Goal: Task Accomplishment & Management: Use online tool/utility

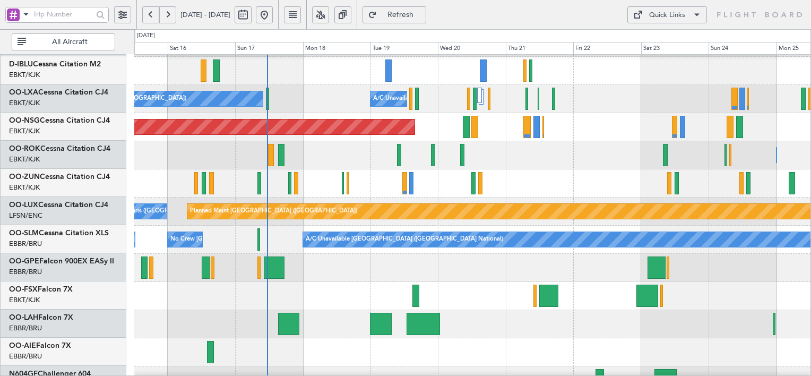
click at [471, 296] on div at bounding box center [472, 296] width 676 height 28
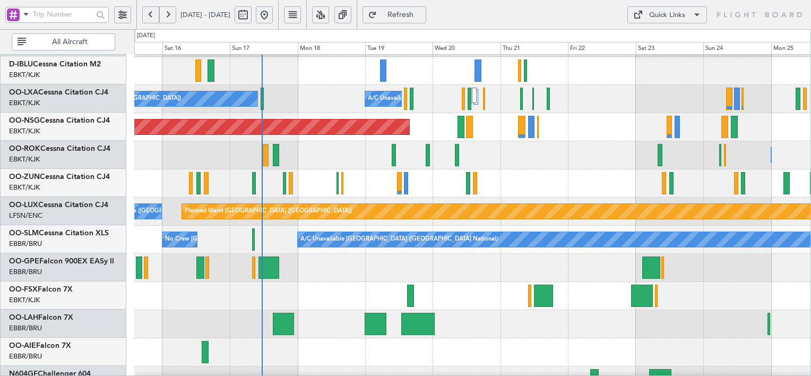
scroll to position [54, 0]
click at [671, 13] on div "Quick Links" at bounding box center [667, 15] width 36 height 11
click at [667, 66] on button "Crew Board" at bounding box center [668, 65] width 80 height 25
click at [329, 15] on button at bounding box center [320, 14] width 17 height 17
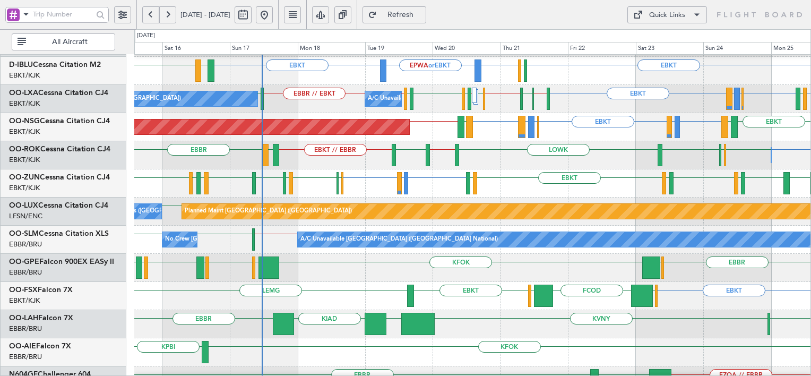
click at [573, 314] on div "KVNY [GEOGRAPHIC_DATA] KHND [GEOGRAPHIC_DATA] KIAD" at bounding box center [472, 324] width 676 height 28
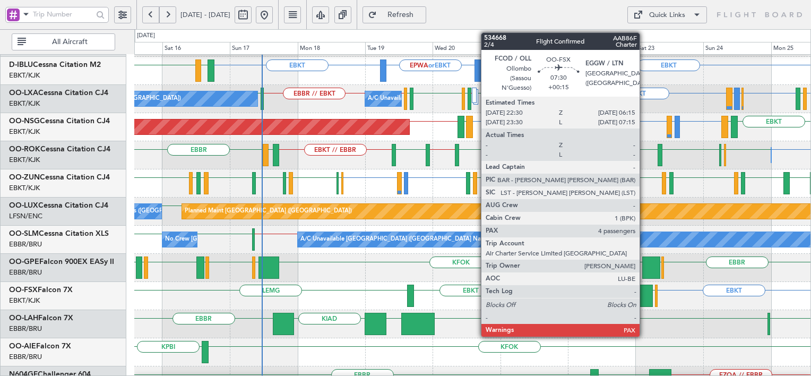
click at [644, 298] on div at bounding box center [642, 296] width 22 height 22
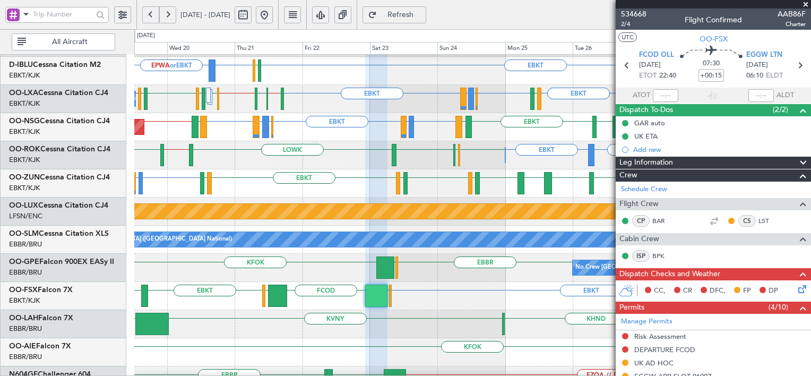
click at [807, 4] on span at bounding box center [805, 5] width 11 height 10
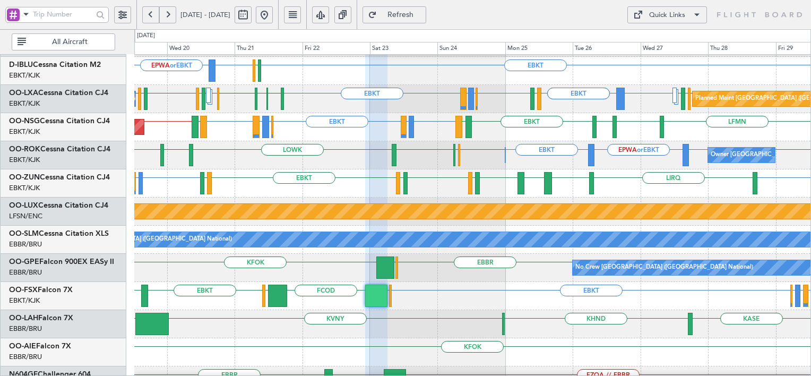
type input "0"
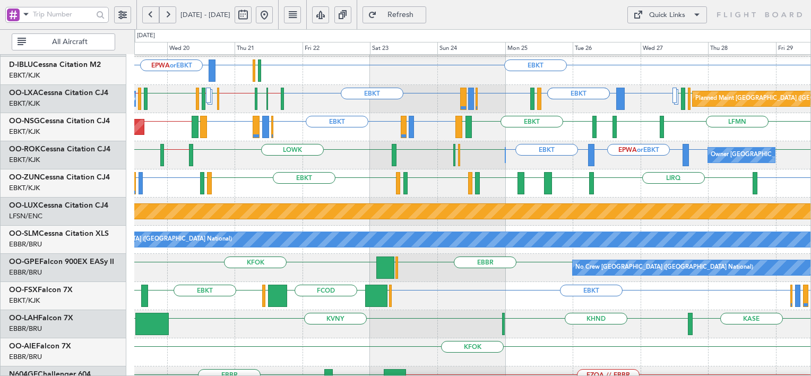
click at [688, 15] on button "Quick Links" at bounding box center [667, 14] width 80 height 17
click at [660, 32] on button "Trip Builder" at bounding box center [668, 40] width 80 height 25
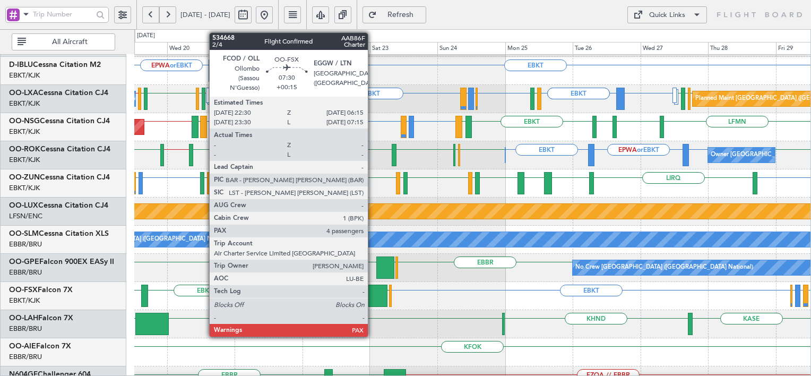
click at [373, 299] on div at bounding box center [376, 296] width 22 height 22
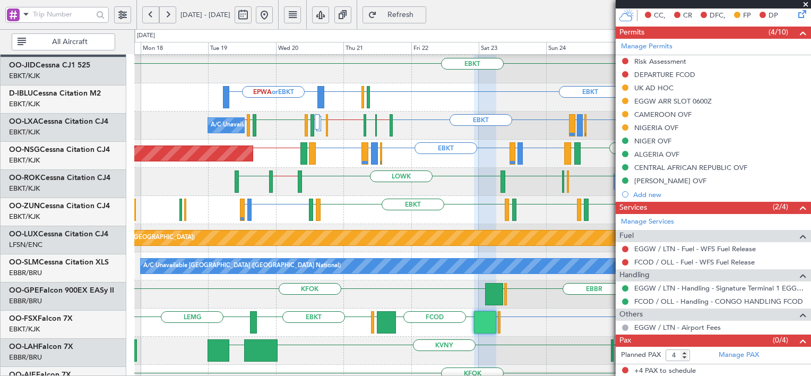
scroll to position [28, 0]
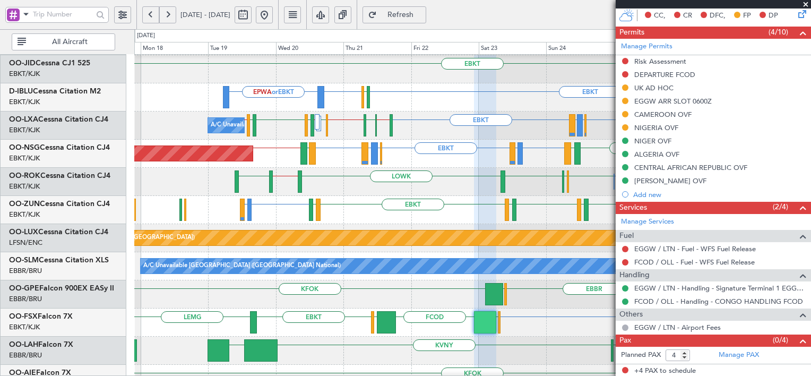
click at [333, 291] on div "No Crew [GEOGRAPHIC_DATA] ([GEOGRAPHIC_DATA] National) KFOK [GEOGRAPHIC_DATA] […" at bounding box center [472, 294] width 676 height 28
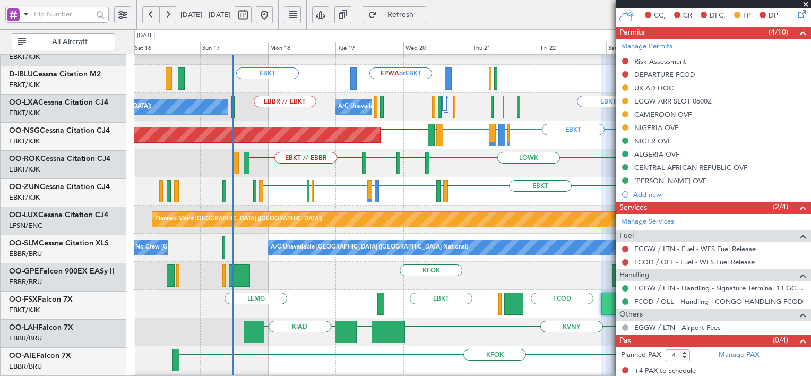
click at [424, 279] on div "EBBR KFOK [GEOGRAPHIC_DATA] No Crew [GEOGRAPHIC_DATA] (Brussels National) Plann…" at bounding box center [472, 276] width 676 height 28
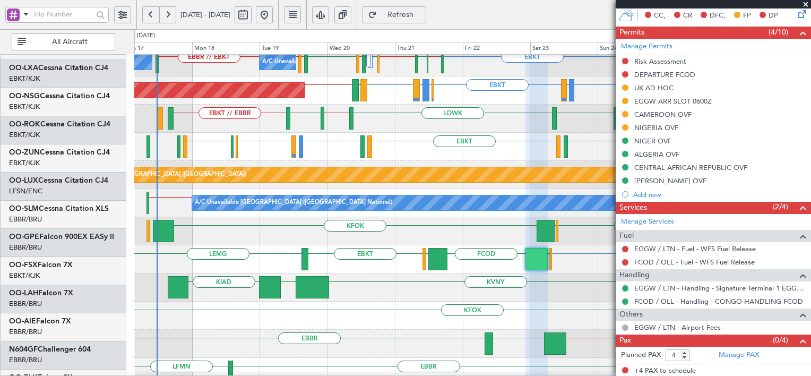
scroll to position [91, 0]
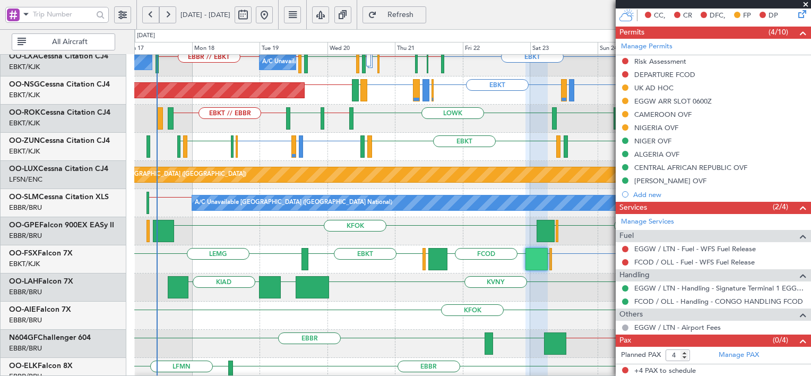
click at [288, 321] on div "KFOK" at bounding box center [472, 315] width 676 height 28
